Goal: Task Accomplishment & Management: Manage account settings

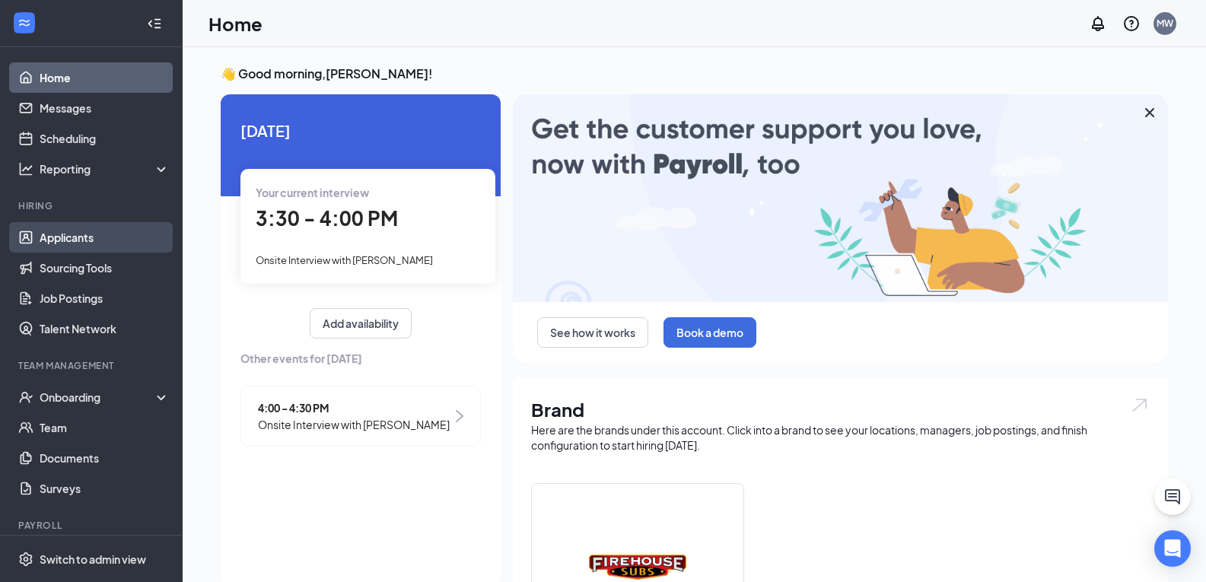
click at [78, 227] on link "Applicants" at bounding box center [105, 237] width 130 height 30
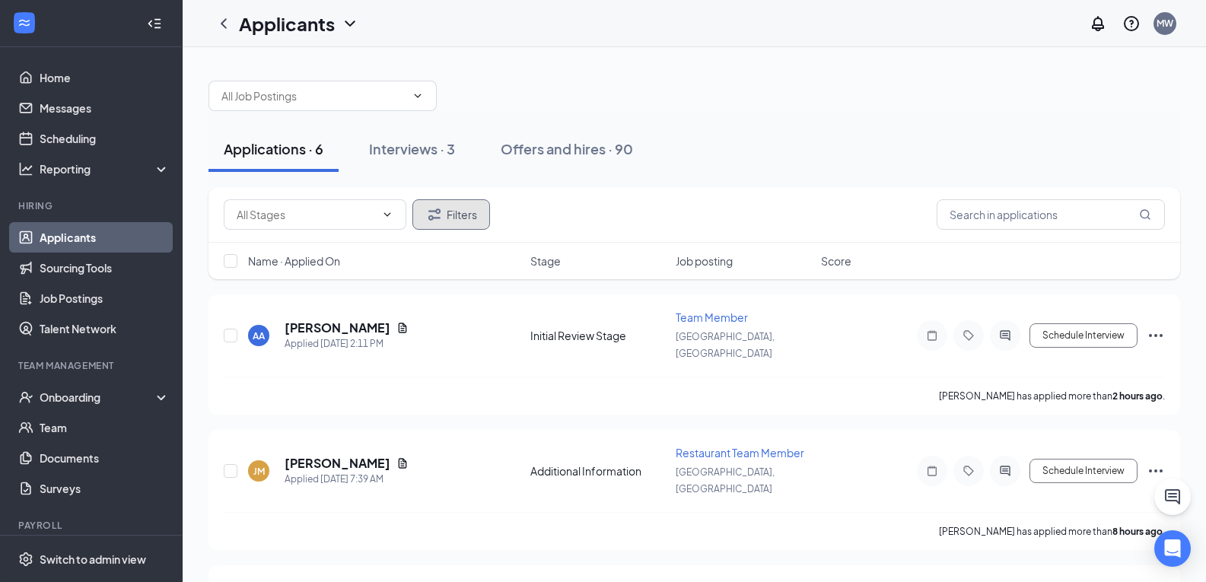
click at [474, 215] on button "Filters" at bounding box center [451, 214] width 78 height 30
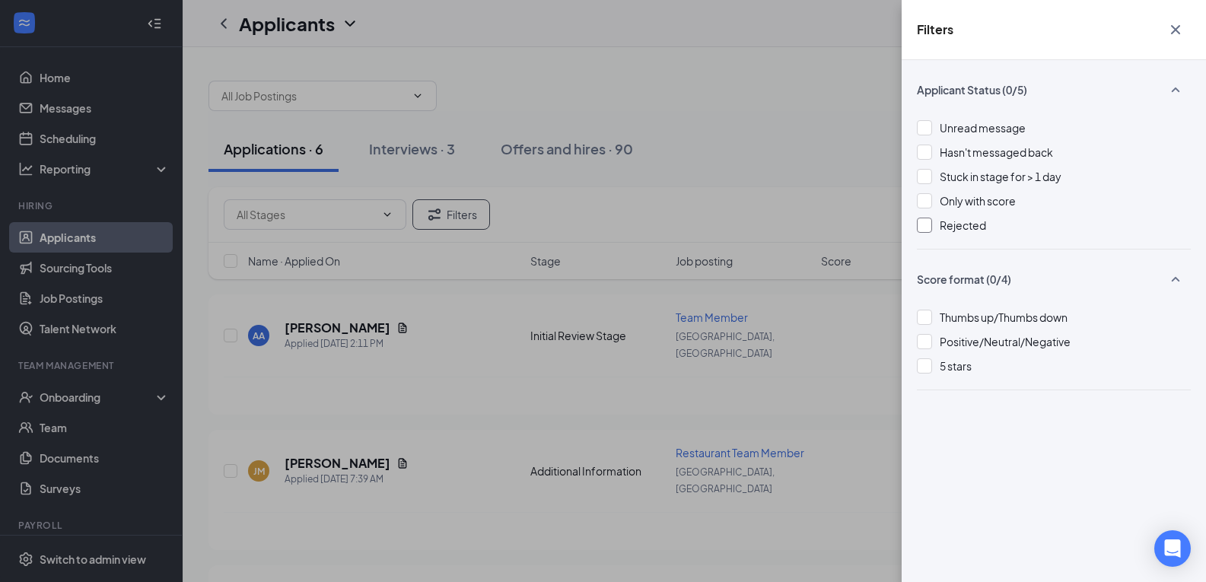
click at [925, 231] on div at bounding box center [924, 225] width 15 height 15
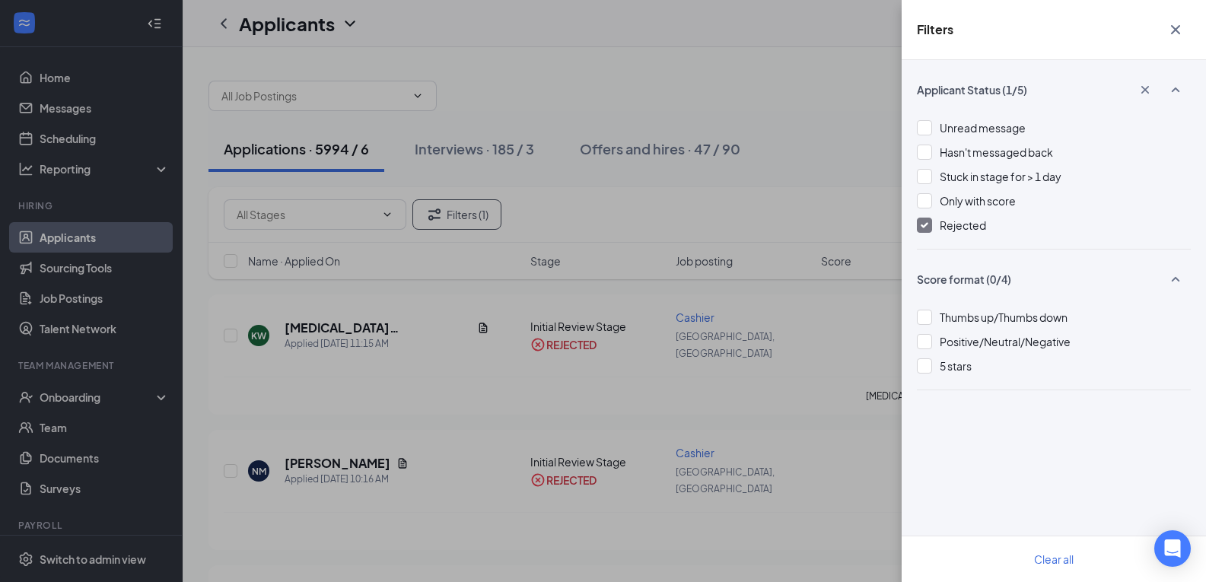
click at [1191, 30] on div "Filters" at bounding box center [1054, 30] width 304 height 60
click at [1173, 27] on icon "Cross" at bounding box center [1175, 29] width 9 height 9
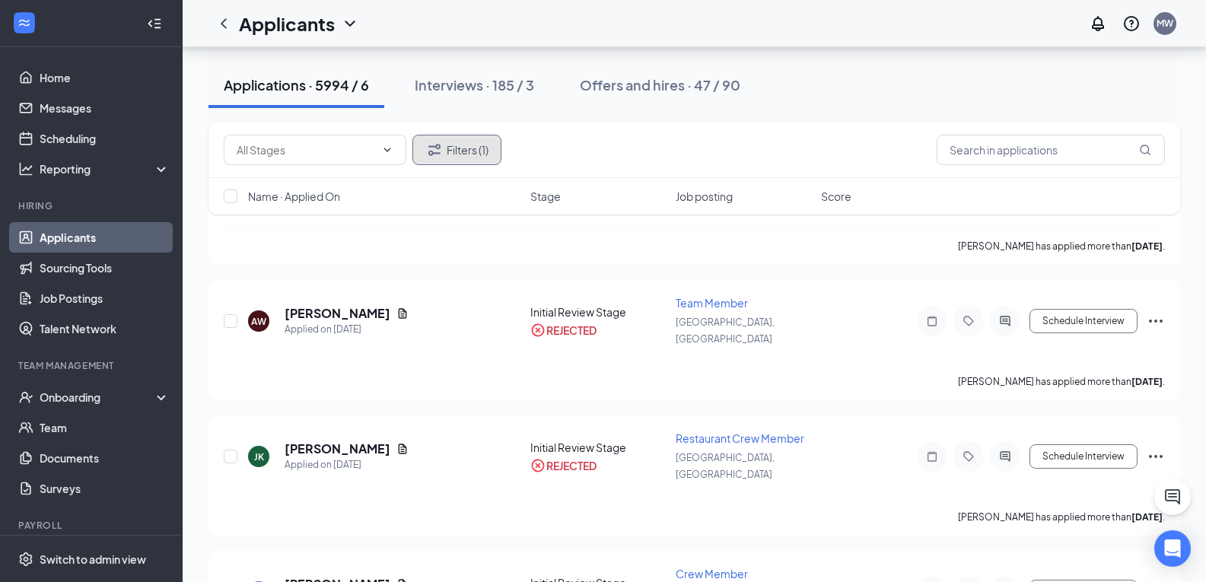
scroll to position [2283, 0]
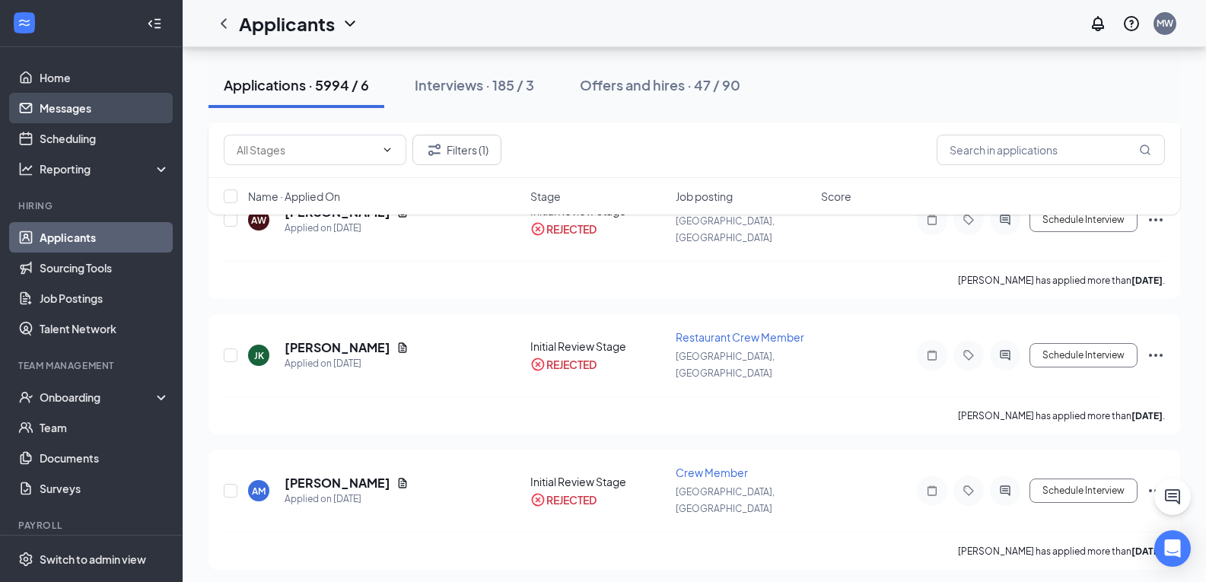
click at [62, 100] on link "Messages" at bounding box center [105, 108] width 130 height 30
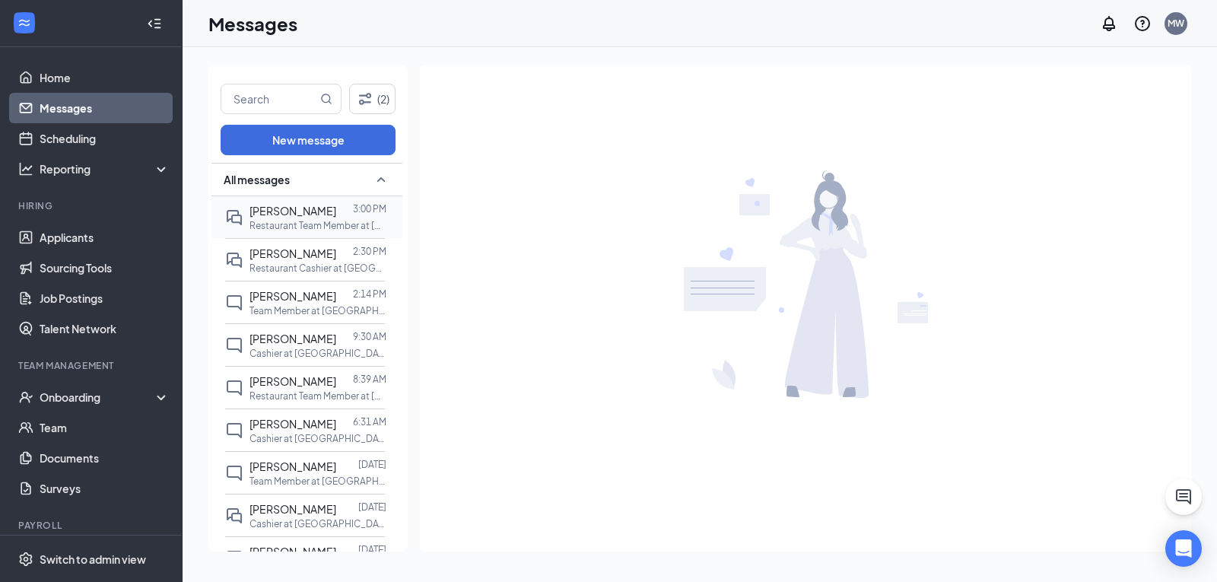
click at [284, 215] on span "[PERSON_NAME]" at bounding box center [293, 211] width 87 height 14
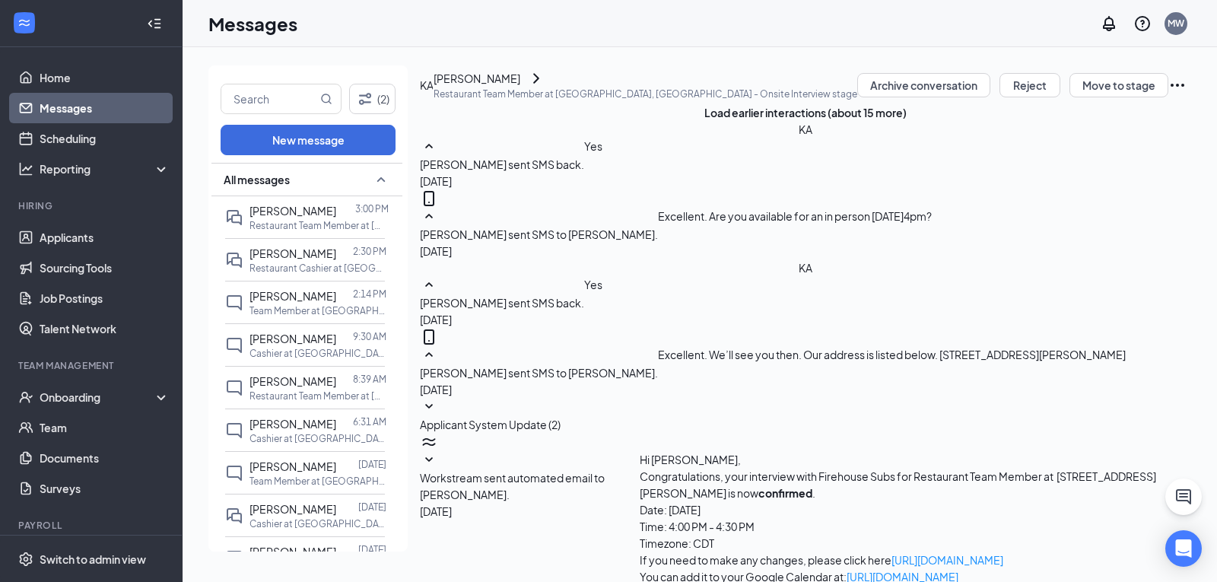
scroll to position [428, 0]
click at [438, 398] on icon "SmallChevronDown" at bounding box center [429, 407] width 18 height 18
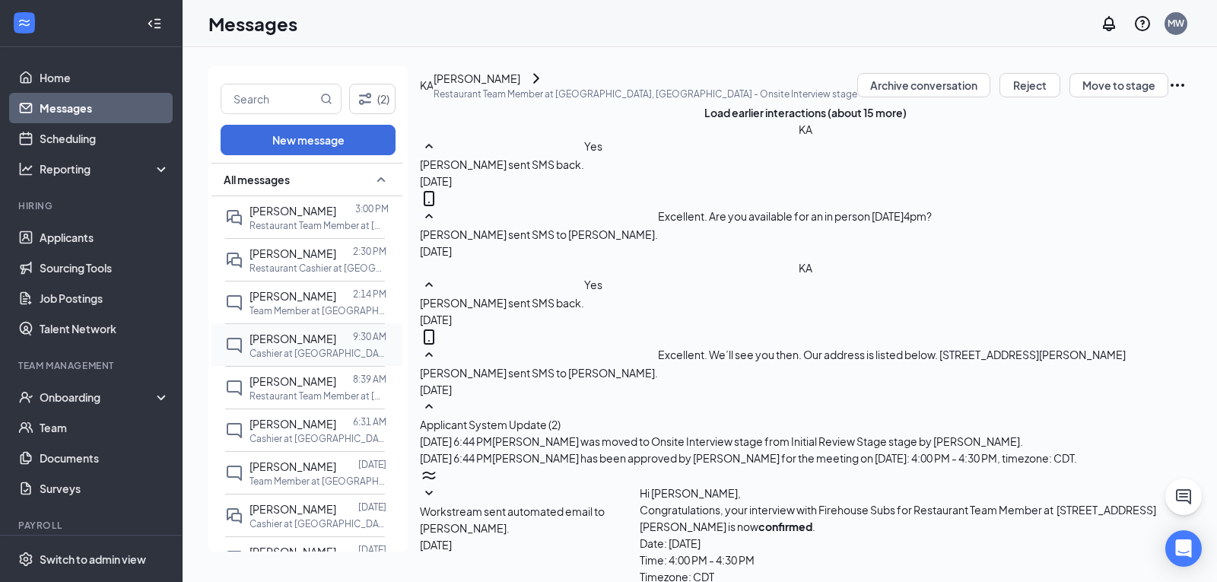
click at [296, 350] on p "Cashier at [GEOGRAPHIC_DATA], [GEOGRAPHIC_DATA]" at bounding box center [318, 353] width 137 height 13
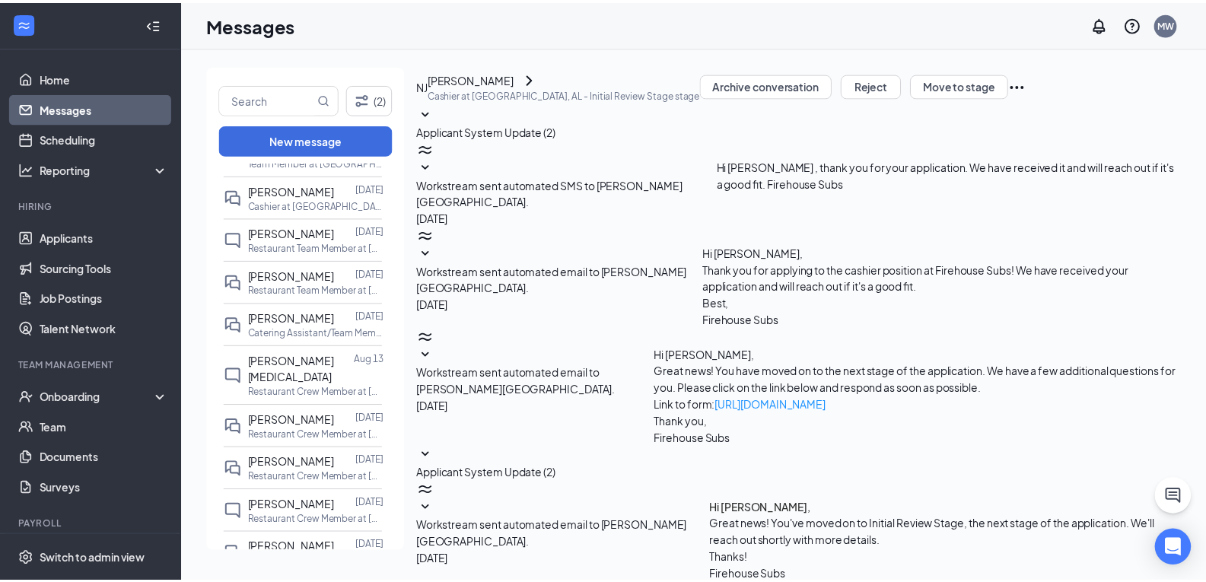
scroll to position [266, 0]
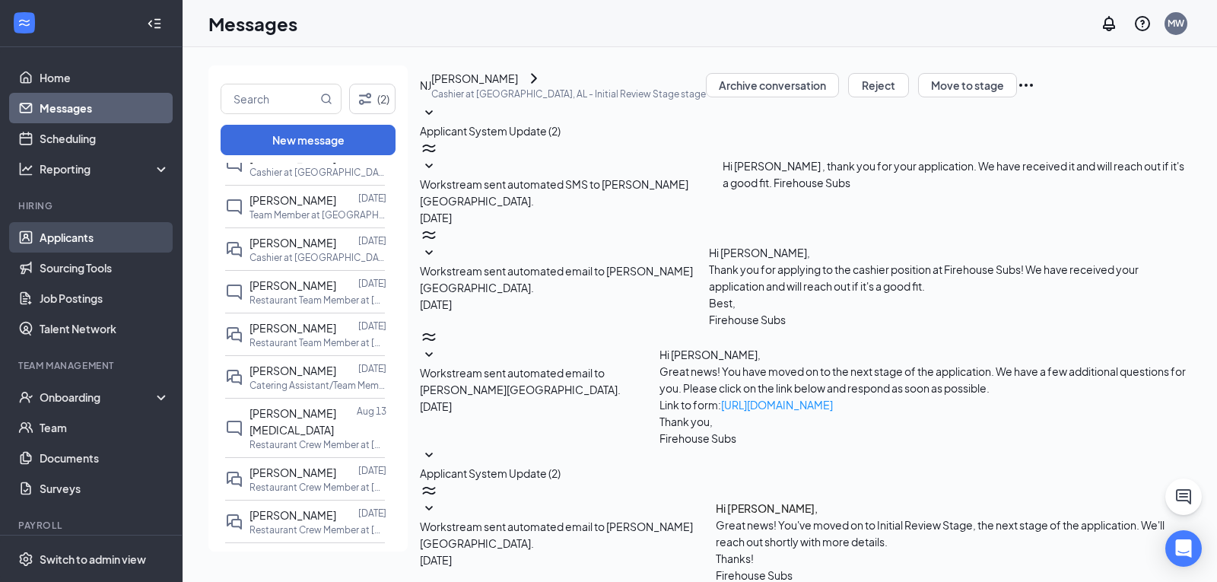
click at [103, 239] on link "Applicants" at bounding box center [105, 237] width 130 height 30
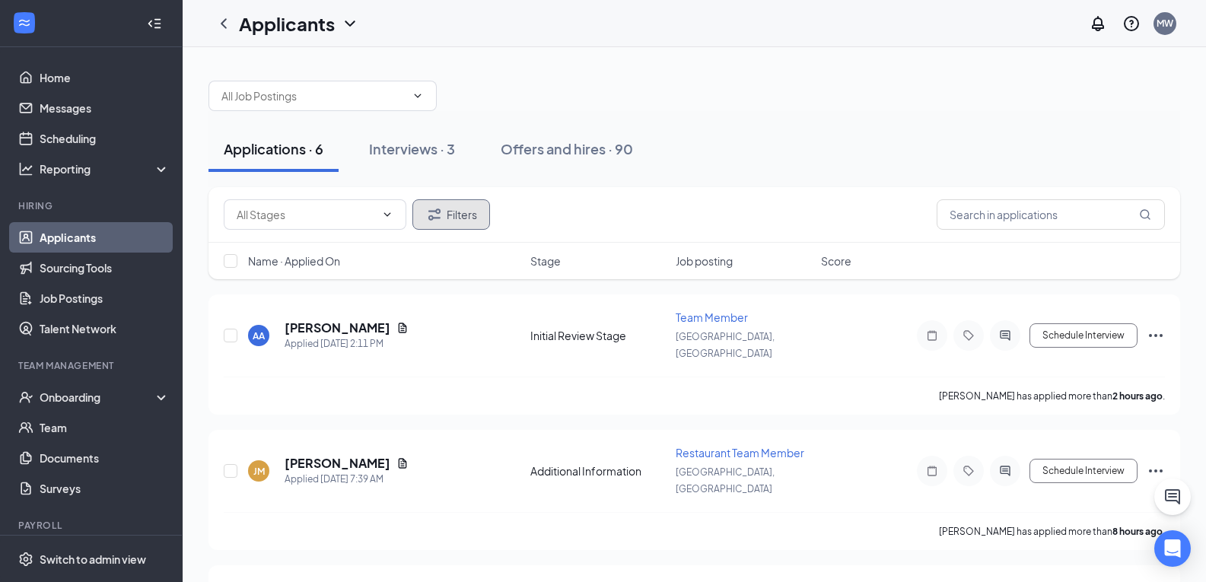
click at [450, 219] on button "Filters" at bounding box center [451, 214] width 78 height 30
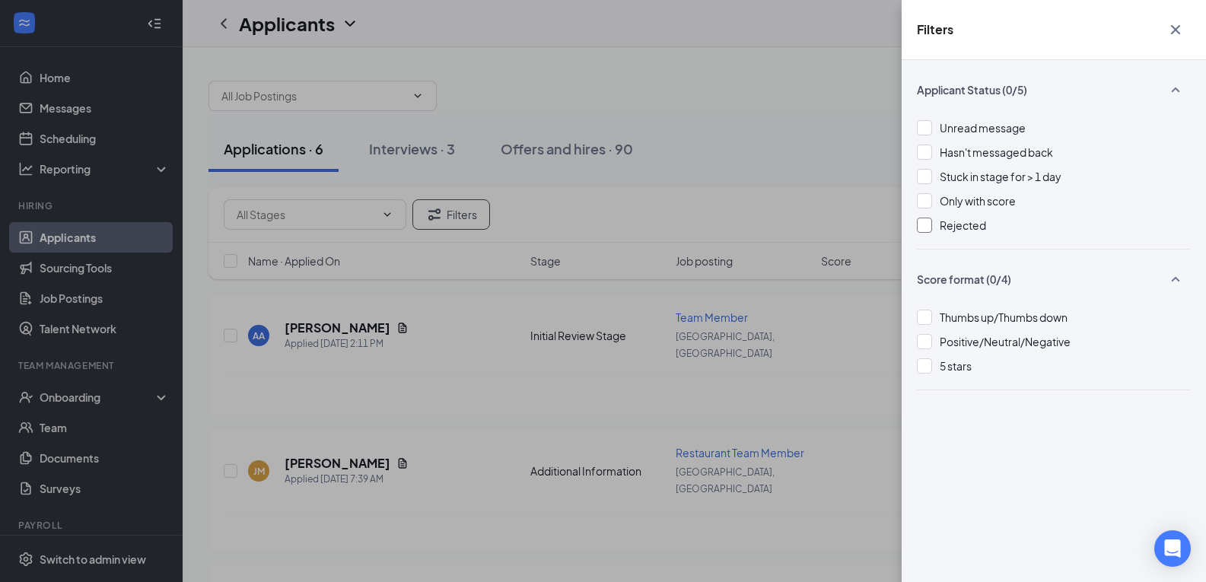
click at [932, 230] on div "Rejected" at bounding box center [1054, 225] width 274 height 17
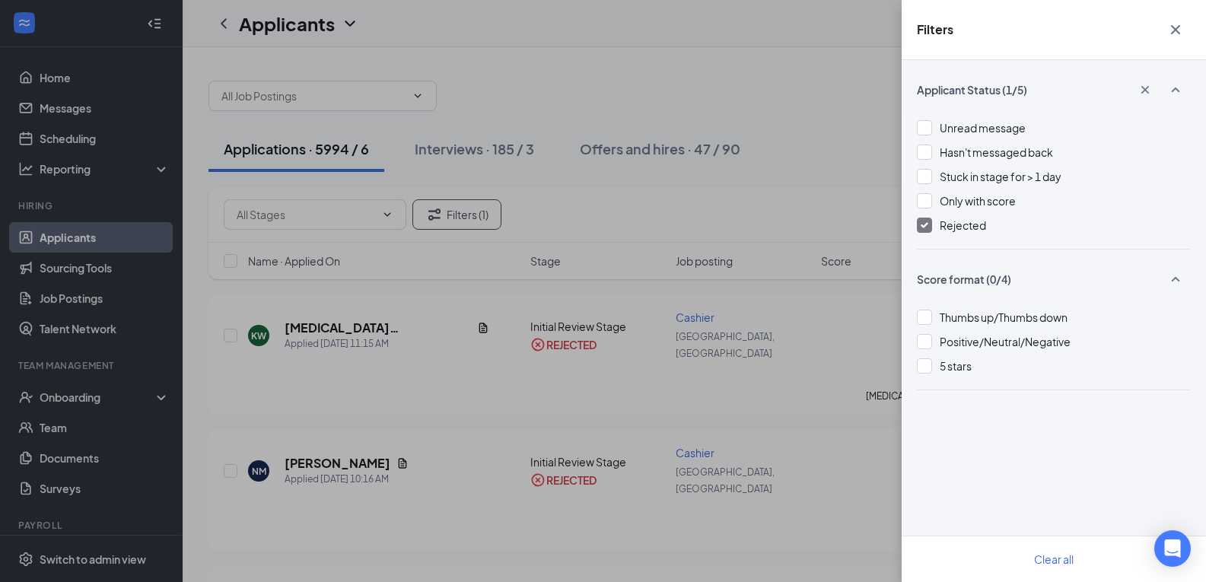
click at [1181, 31] on icon "Cross" at bounding box center [1175, 30] width 18 height 18
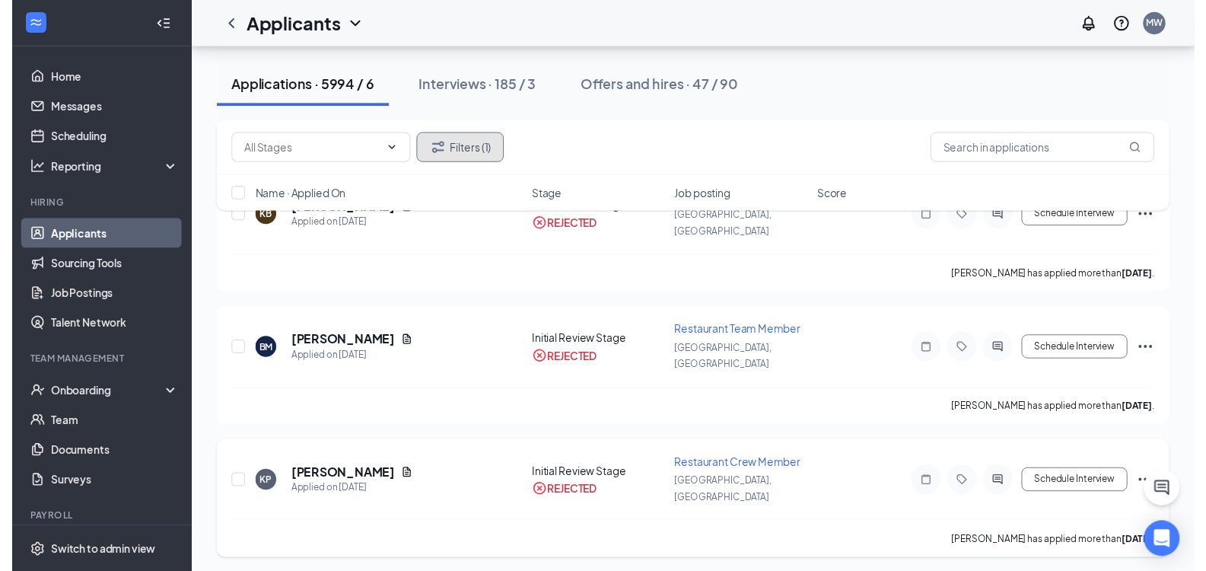
scroll to position [1446, 0]
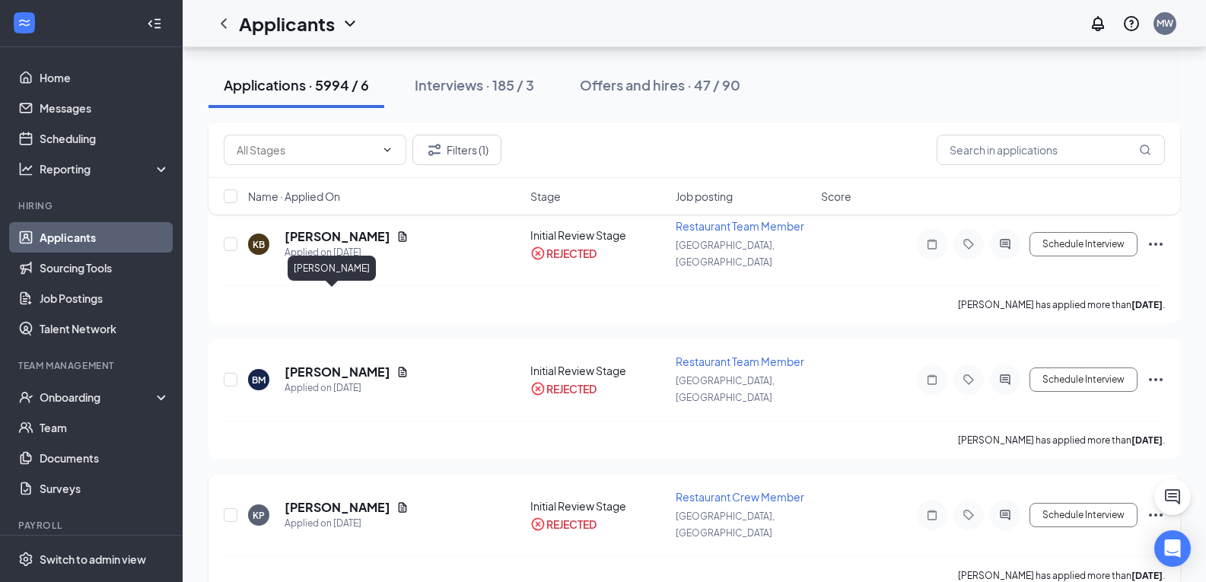
click at [329, 499] on h5 "[PERSON_NAME]" at bounding box center [338, 507] width 106 height 17
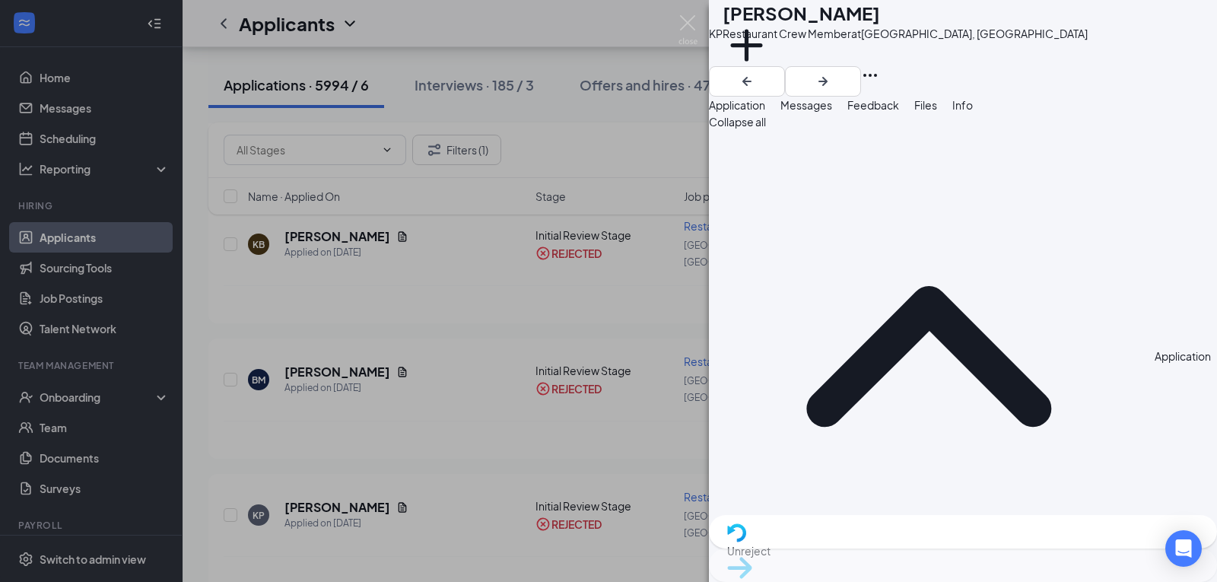
click at [689, 17] on img at bounding box center [688, 30] width 19 height 30
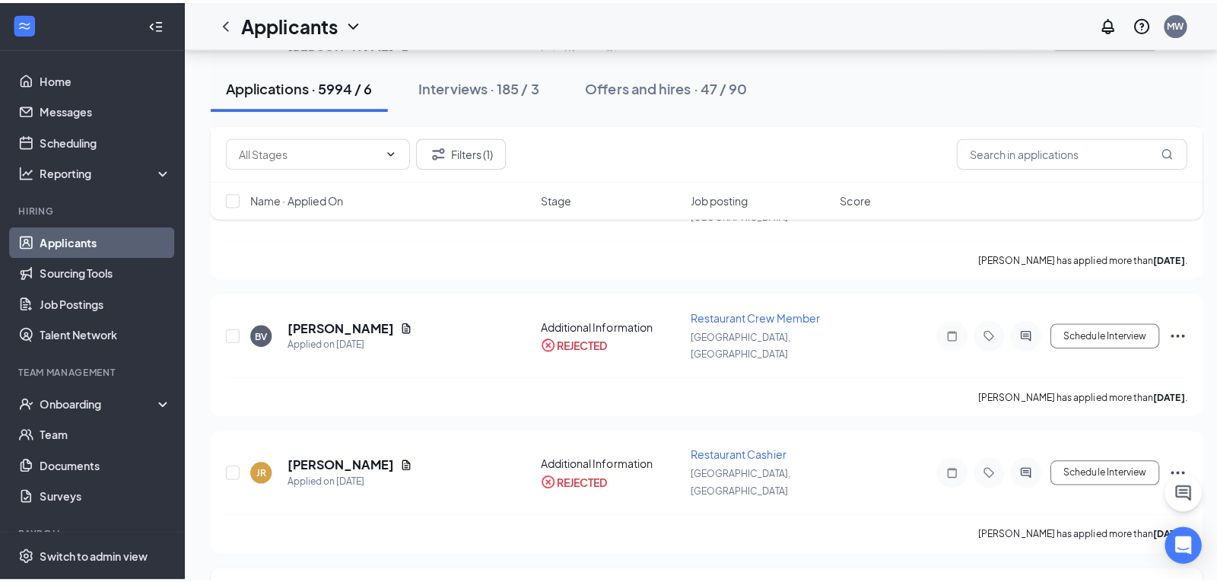
scroll to position [1902, 0]
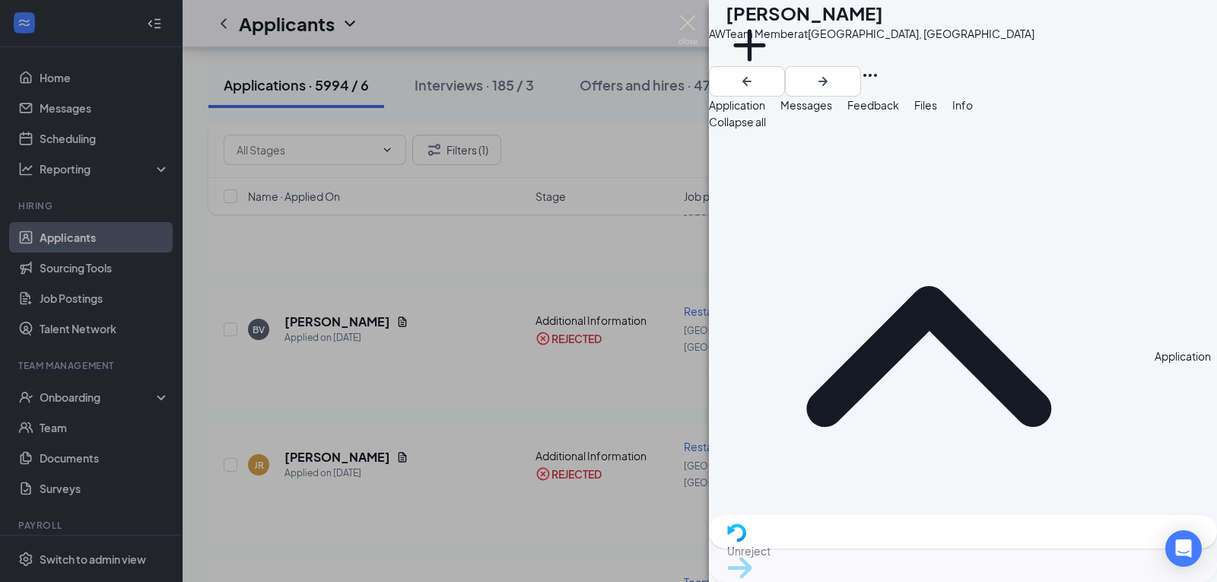
click at [832, 112] on span "Messages" at bounding box center [807, 105] width 52 height 14
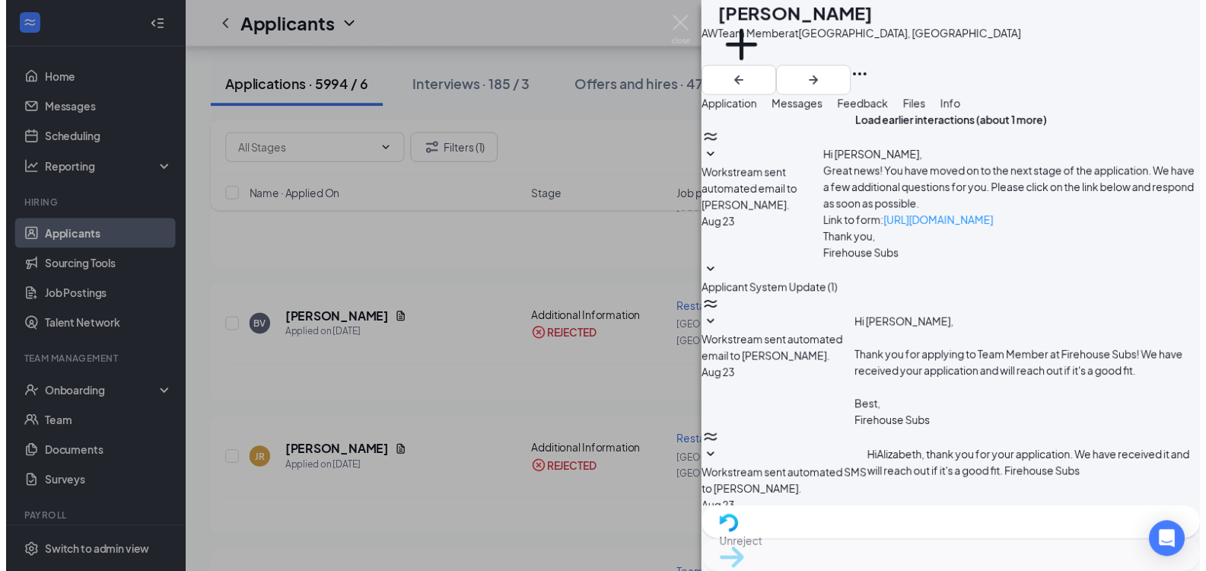
scroll to position [606, 0]
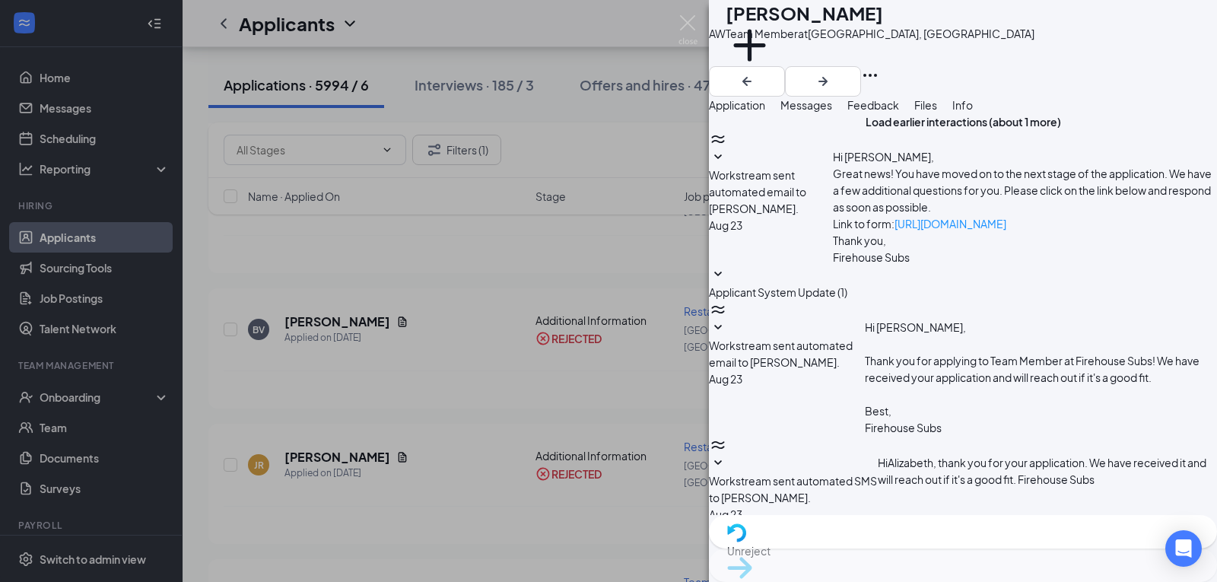
click at [913, 553] on span "Unreject" at bounding box center [963, 550] width 472 height 17
click at [865, 549] on div "Reject" at bounding box center [963, 531] width 508 height 33
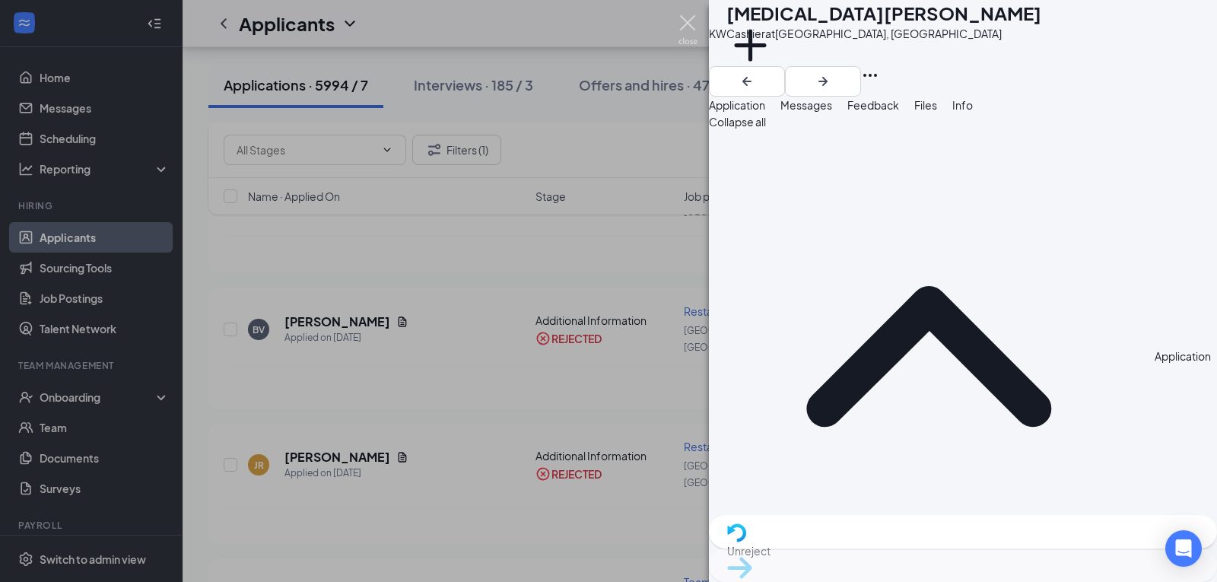
click at [695, 27] on img at bounding box center [688, 30] width 19 height 30
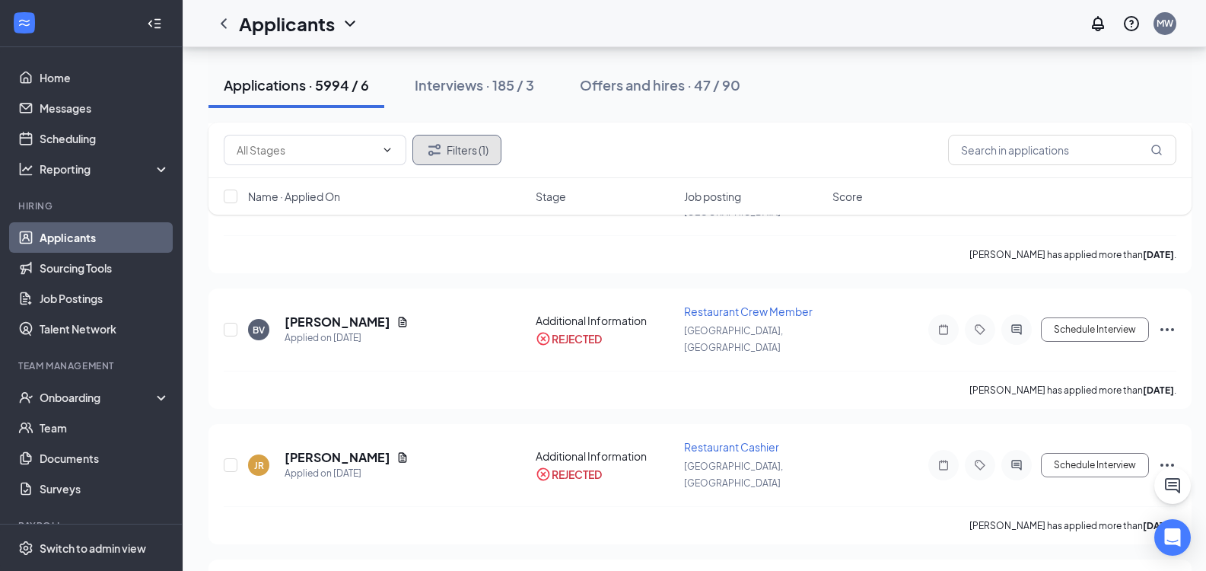
click at [483, 149] on button "Filters (1)" at bounding box center [456, 150] width 89 height 30
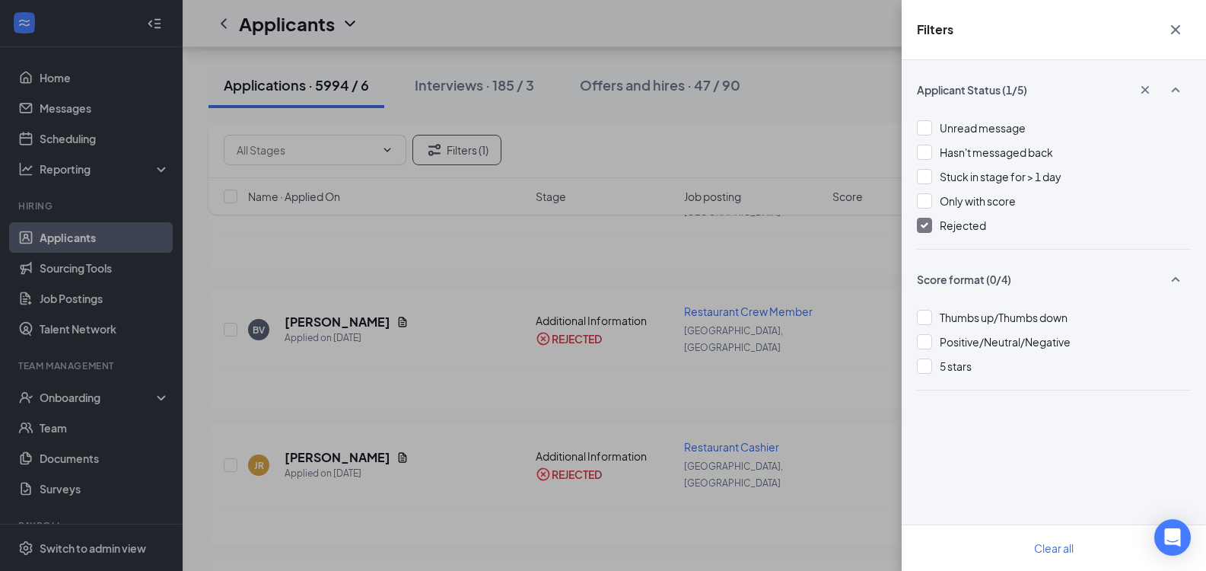
click at [922, 229] on div at bounding box center [924, 225] width 15 height 15
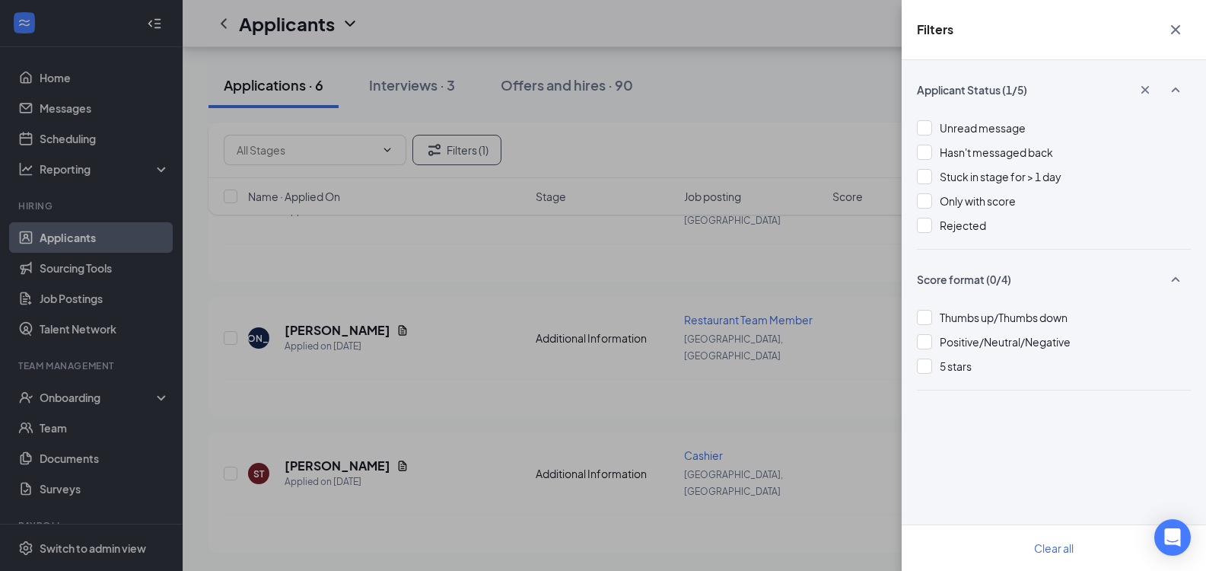
scroll to position [439, 0]
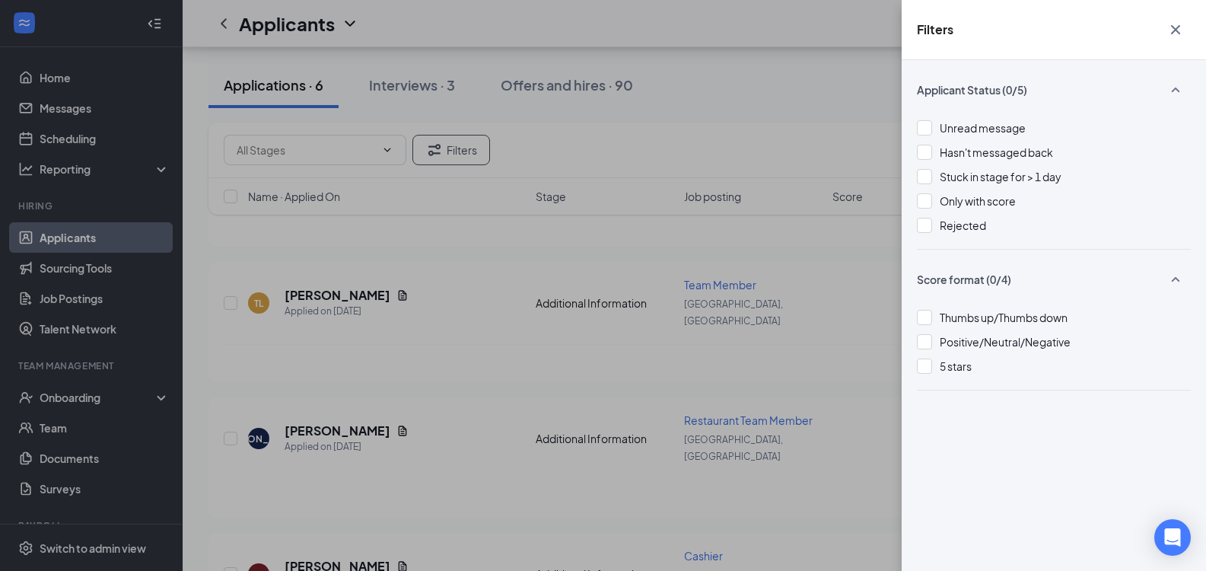
click at [1177, 27] on icon "Cross" at bounding box center [1175, 30] width 18 height 18
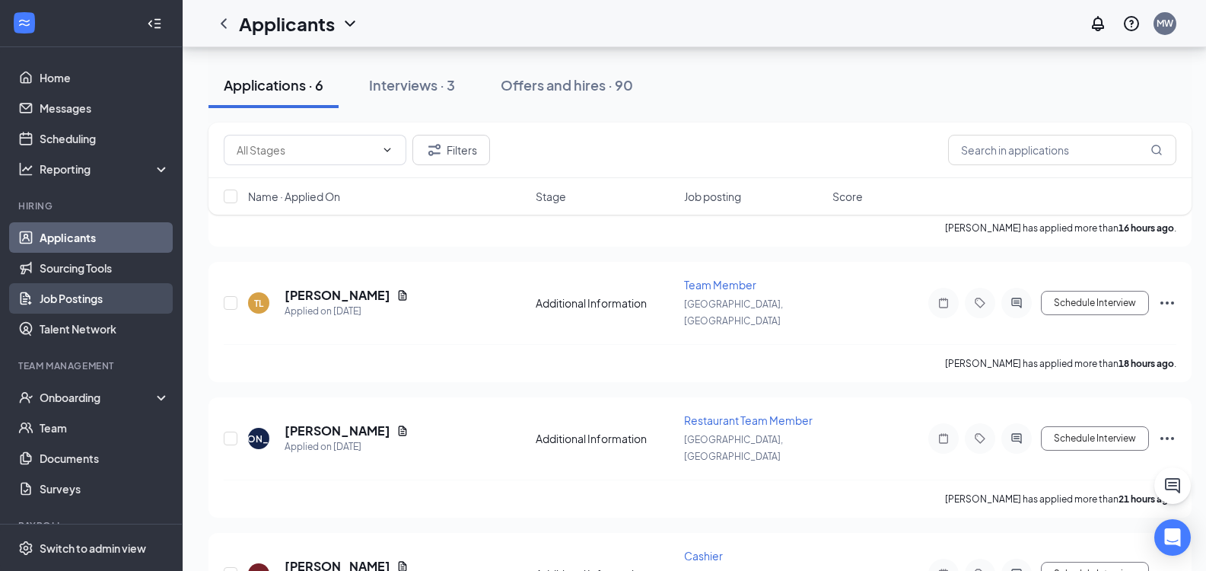
click at [55, 291] on link "Job Postings" at bounding box center [105, 298] width 130 height 30
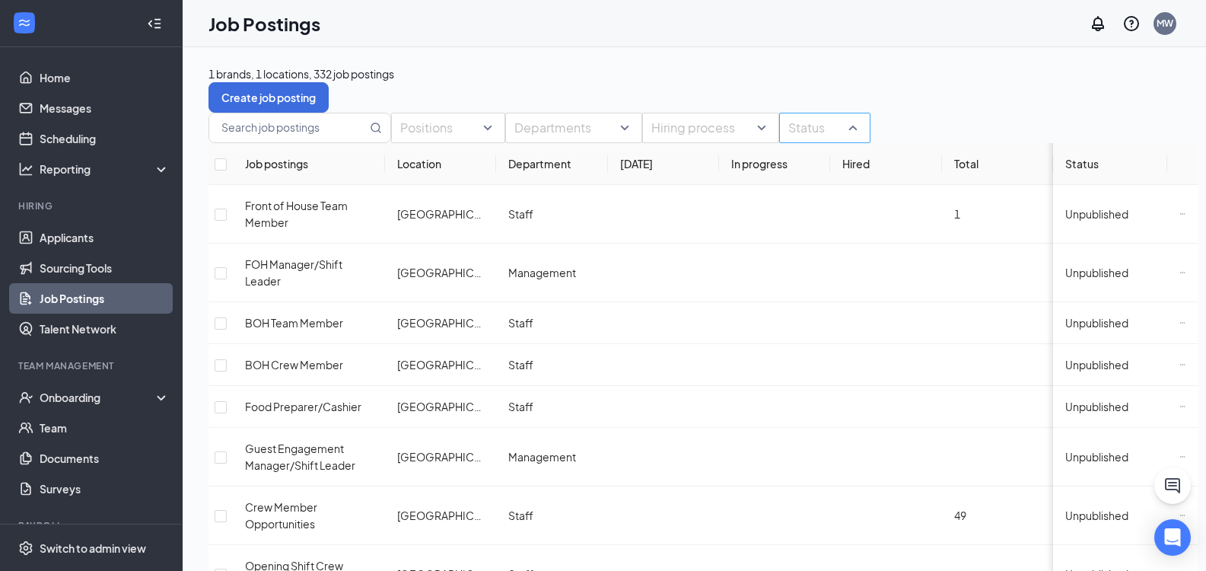
click at [851, 140] on div at bounding box center [817, 128] width 68 height 24
click at [80, 241] on link "Applicants" at bounding box center [105, 237] width 130 height 30
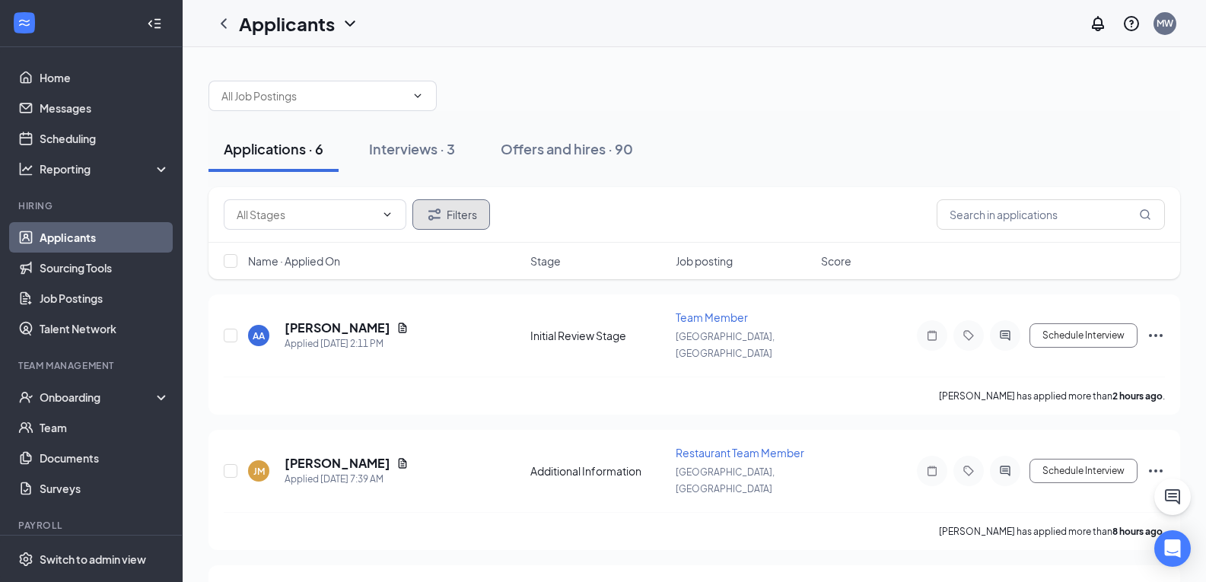
click at [457, 218] on button "Filters" at bounding box center [451, 214] width 78 height 30
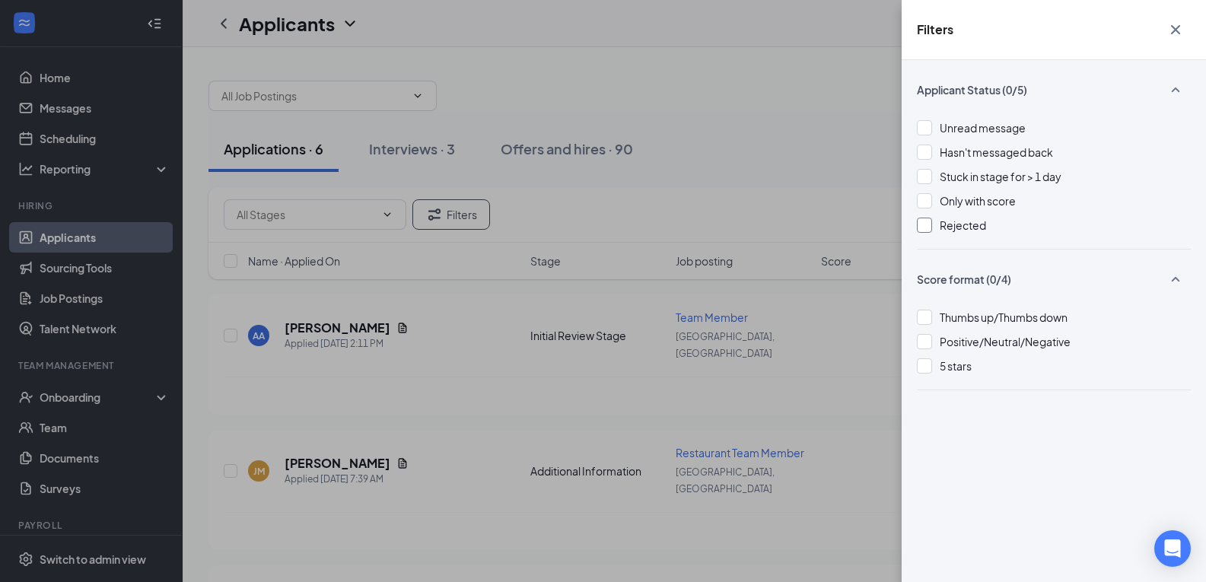
click at [921, 222] on div at bounding box center [924, 225] width 15 height 15
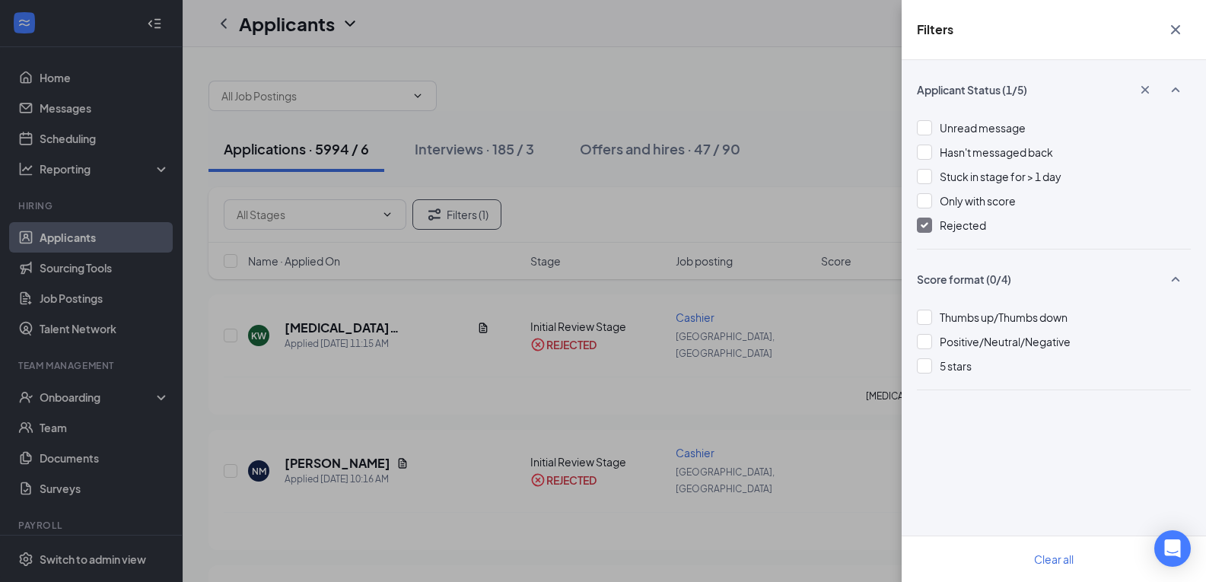
click at [1165, 26] on button "button" at bounding box center [1175, 29] width 30 height 29
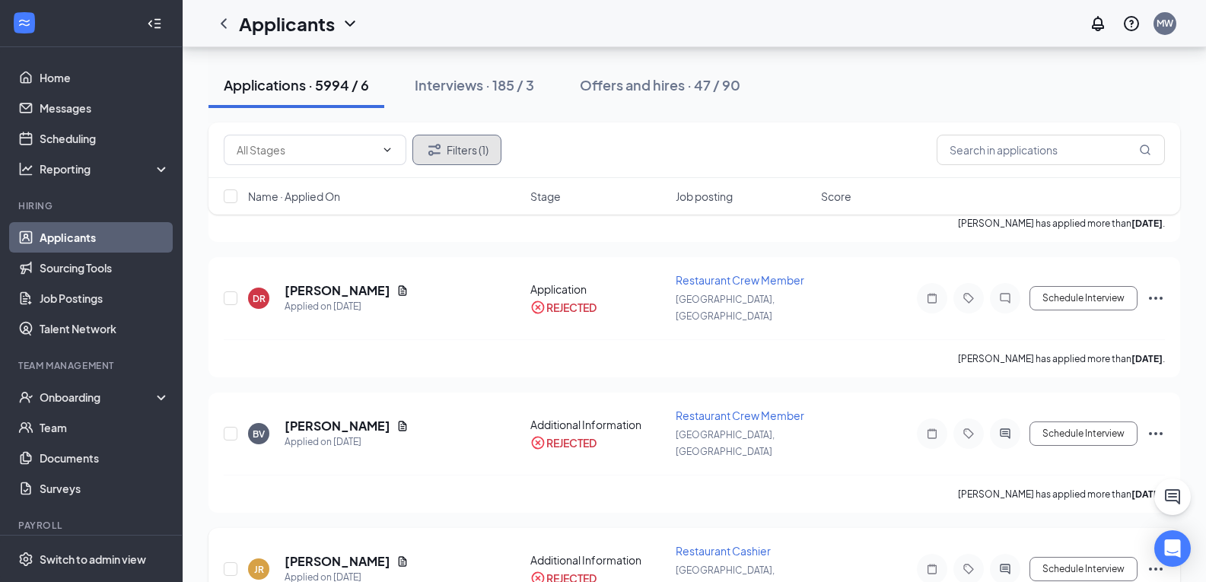
scroll to position [1902, 0]
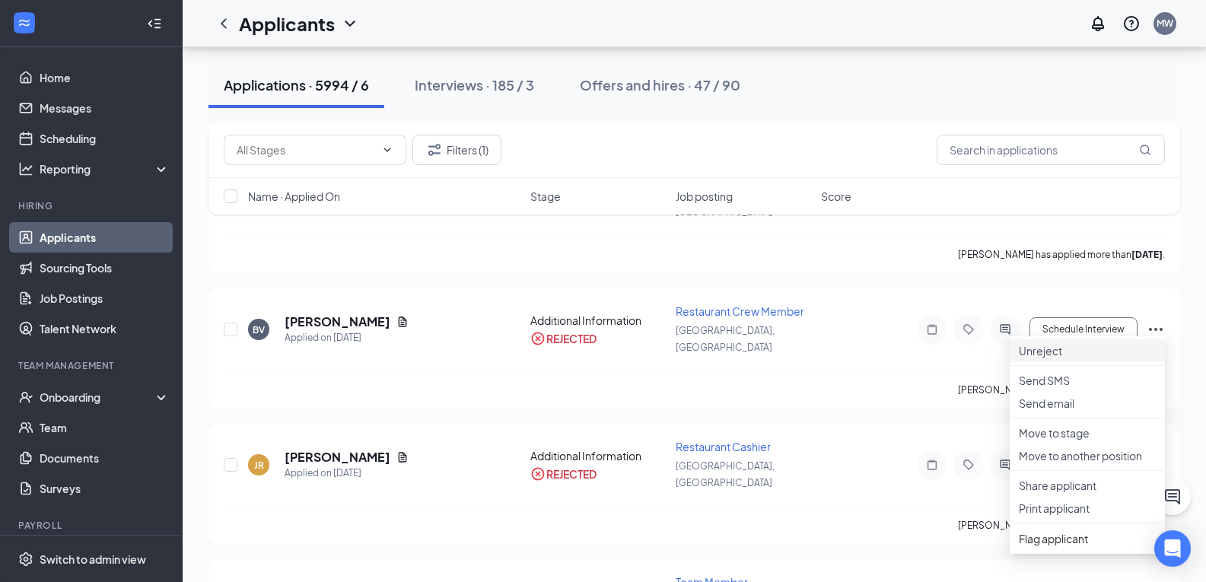
click at [1052, 358] on p "Unreject" at bounding box center [1087, 350] width 137 height 15
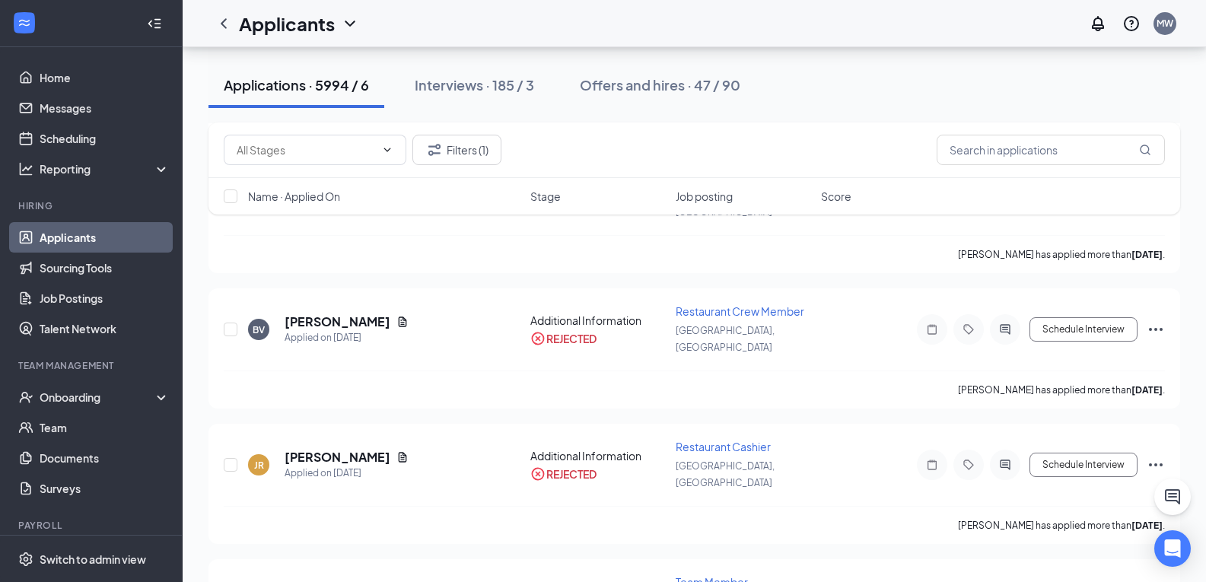
click at [476, 142] on button "Filters (1)" at bounding box center [456, 150] width 89 height 30
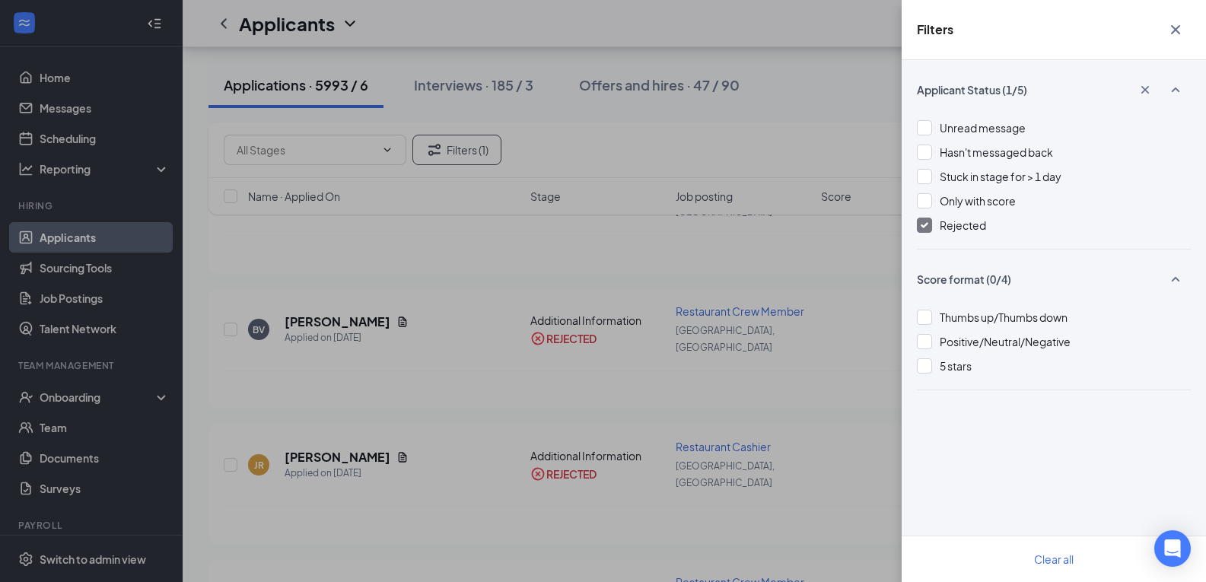
click at [927, 221] on div at bounding box center [924, 225] width 15 height 15
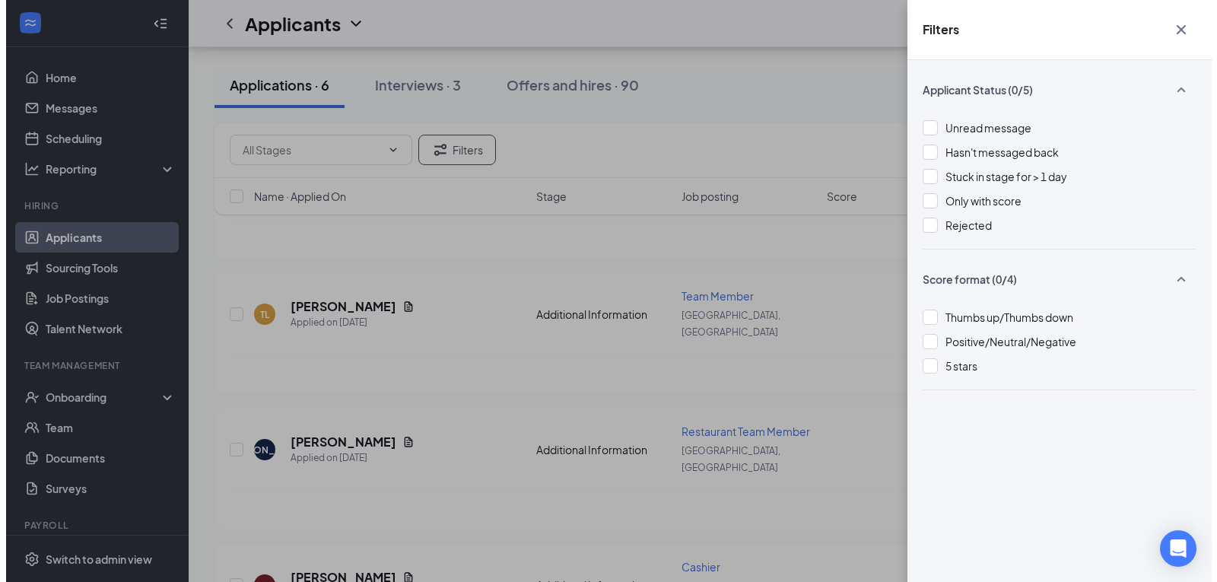
scroll to position [546, 0]
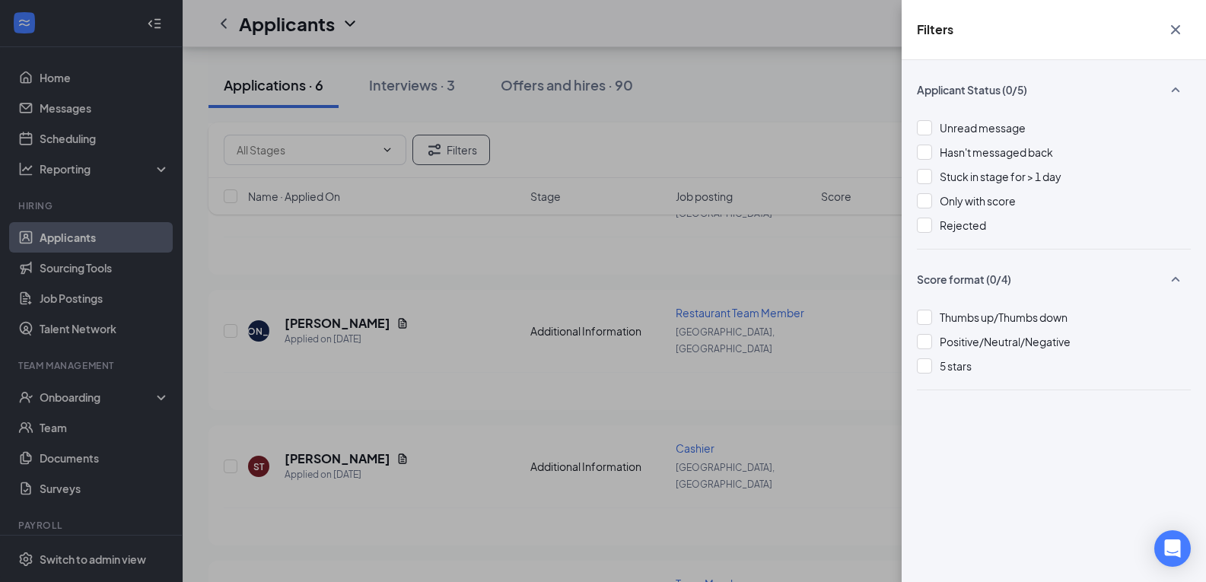
click at [1176, 30] on icon "Cross" at bounding box center [1175, 29] width 9 height 9
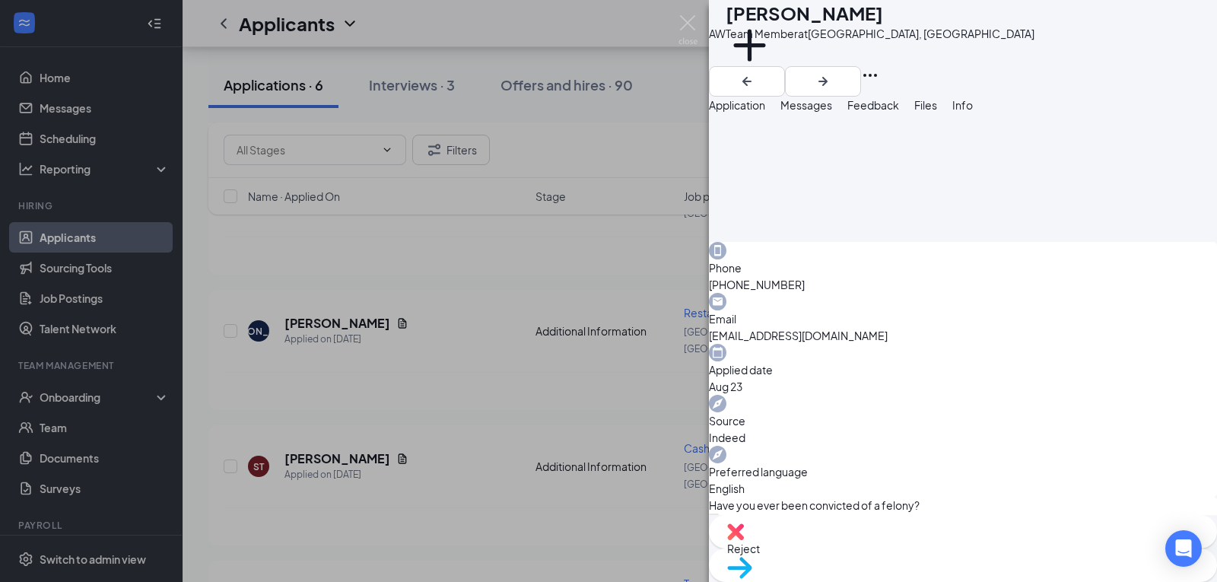
scroll to position [288, 0]
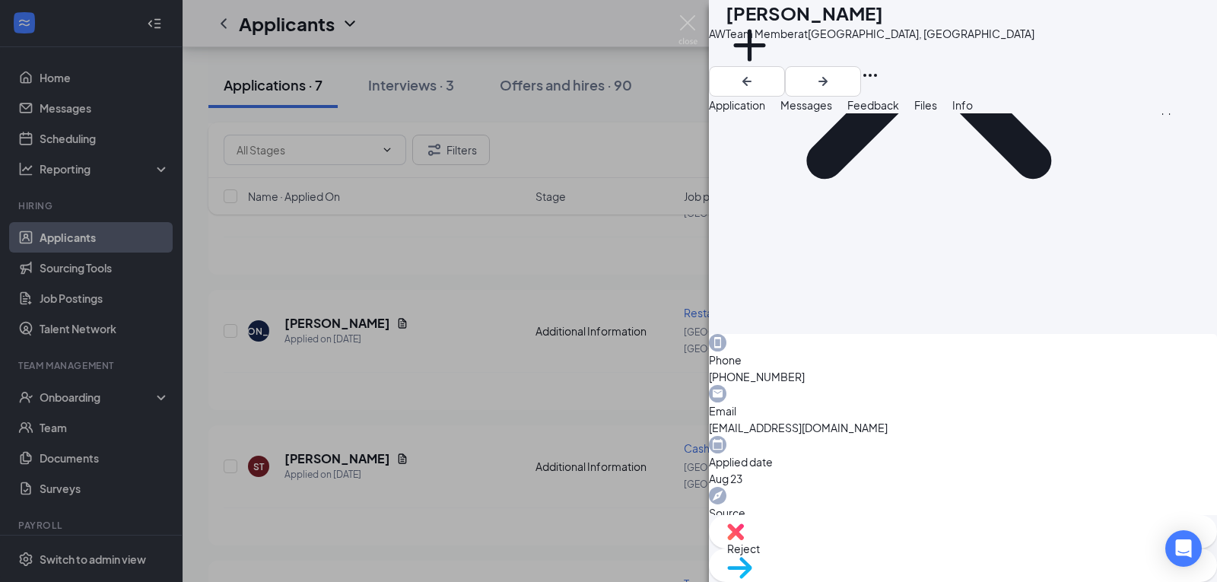
scroll to position [304, 0]
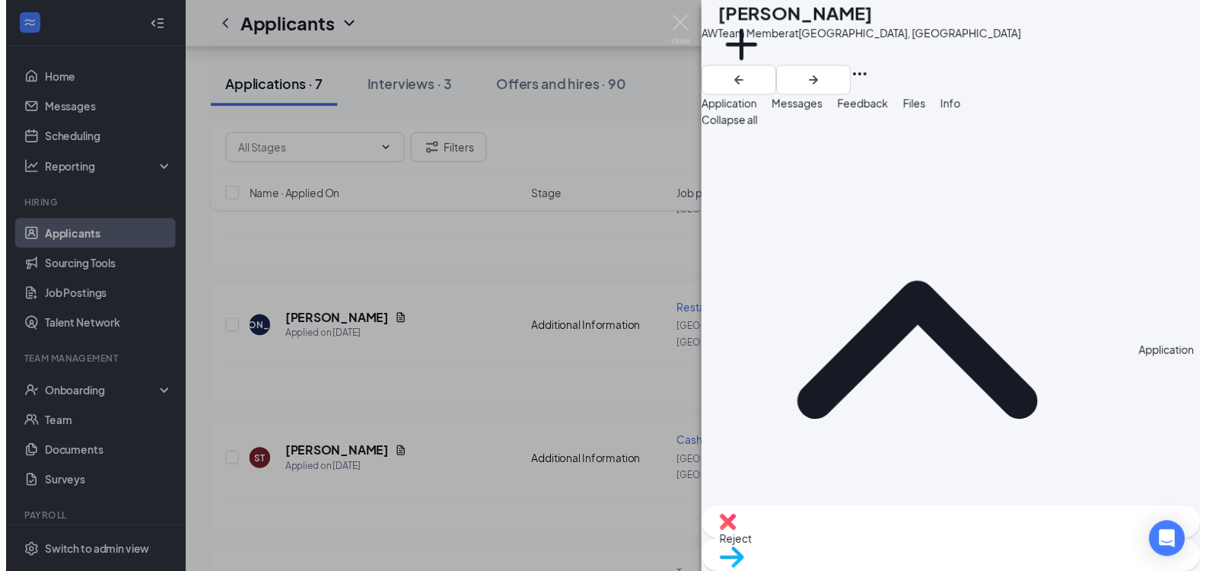
scroll to position [0, 0]
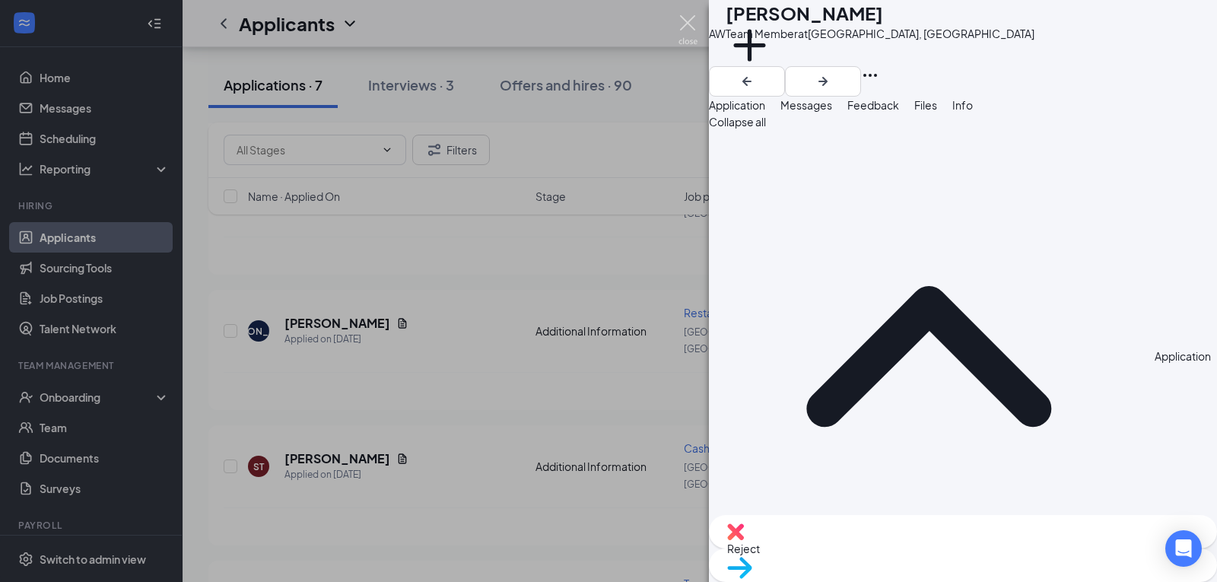
click at [686, 22] on img at bounding box center [688, 30] width 19 height 30
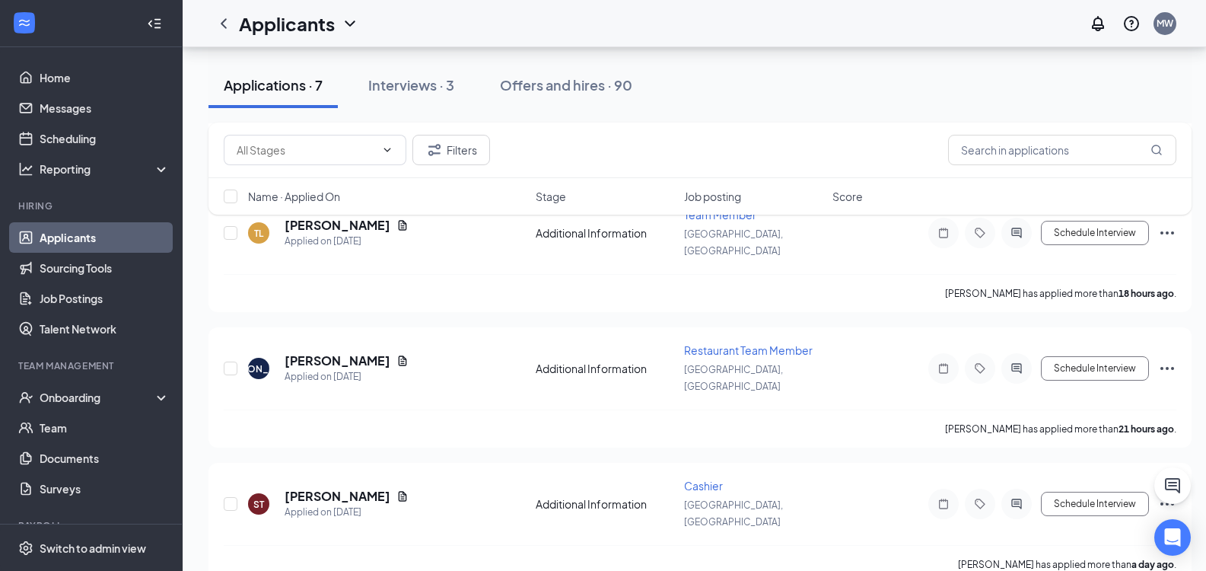
scroll to position [482, 0]
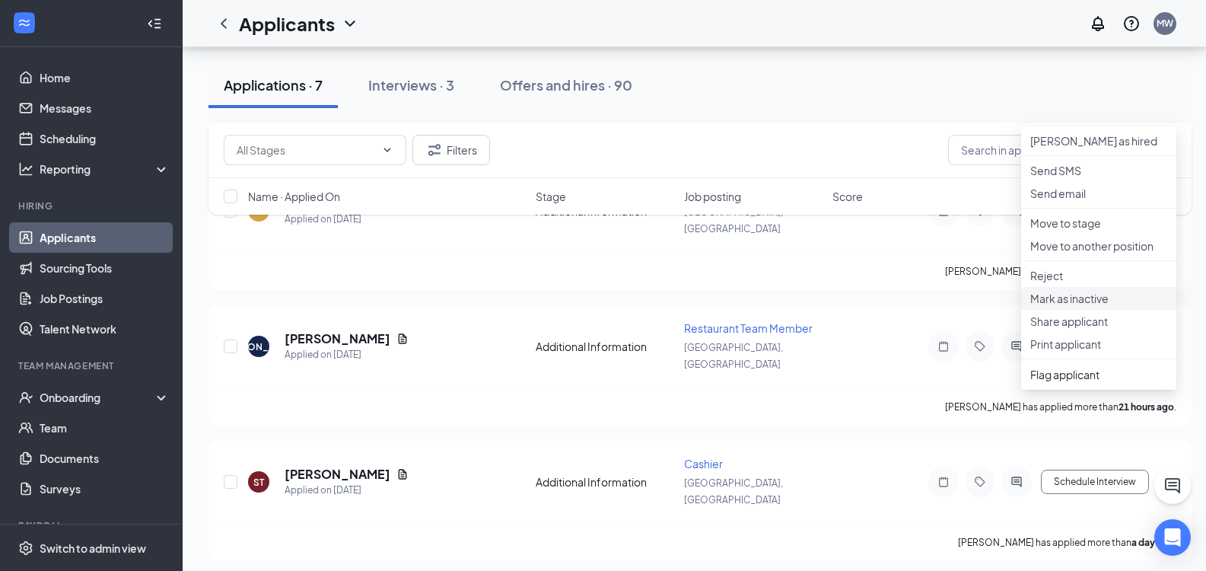
scroll to position [558, 0]
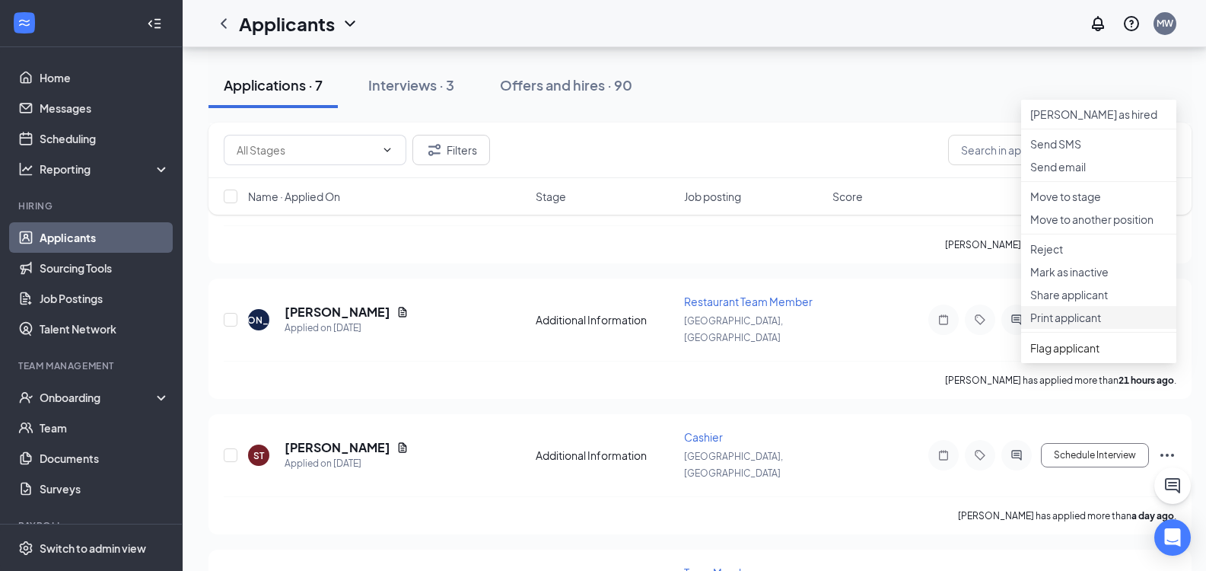
click at [1073, 325] on p "Print applicant" at bounding box center [1098, 317] width 137 height 15
